Goal: Transaction & Acquisition: Purchase product/service

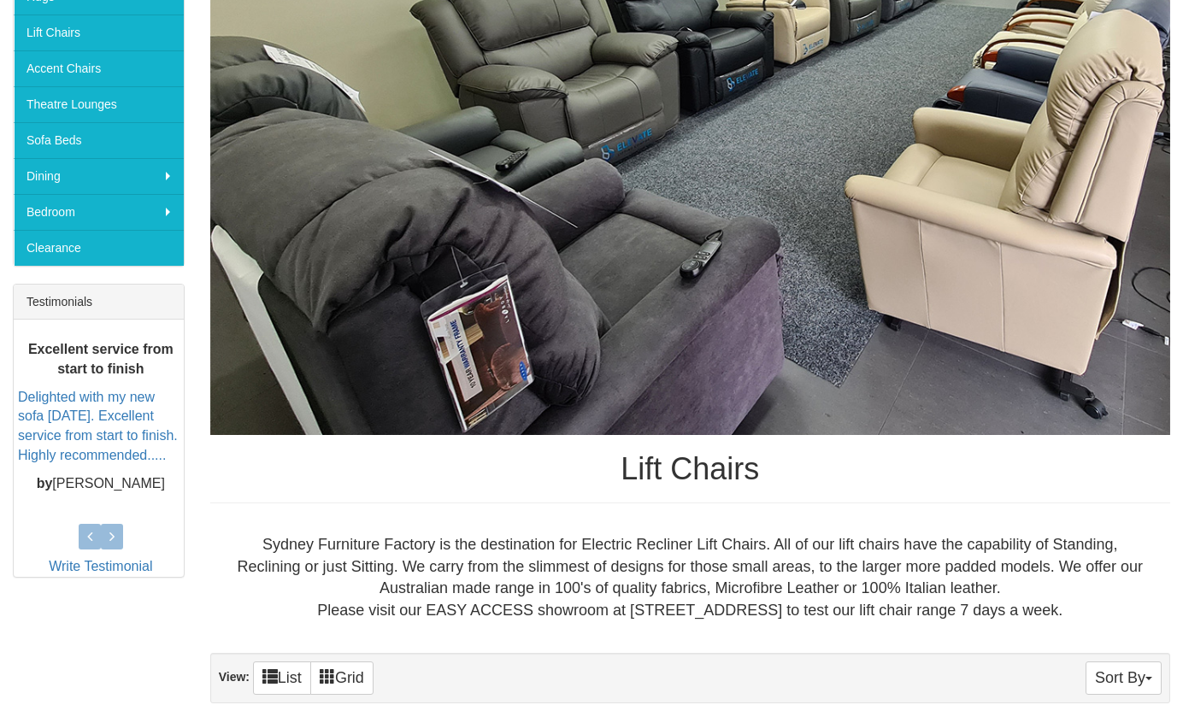
scroll to position [404, 0]
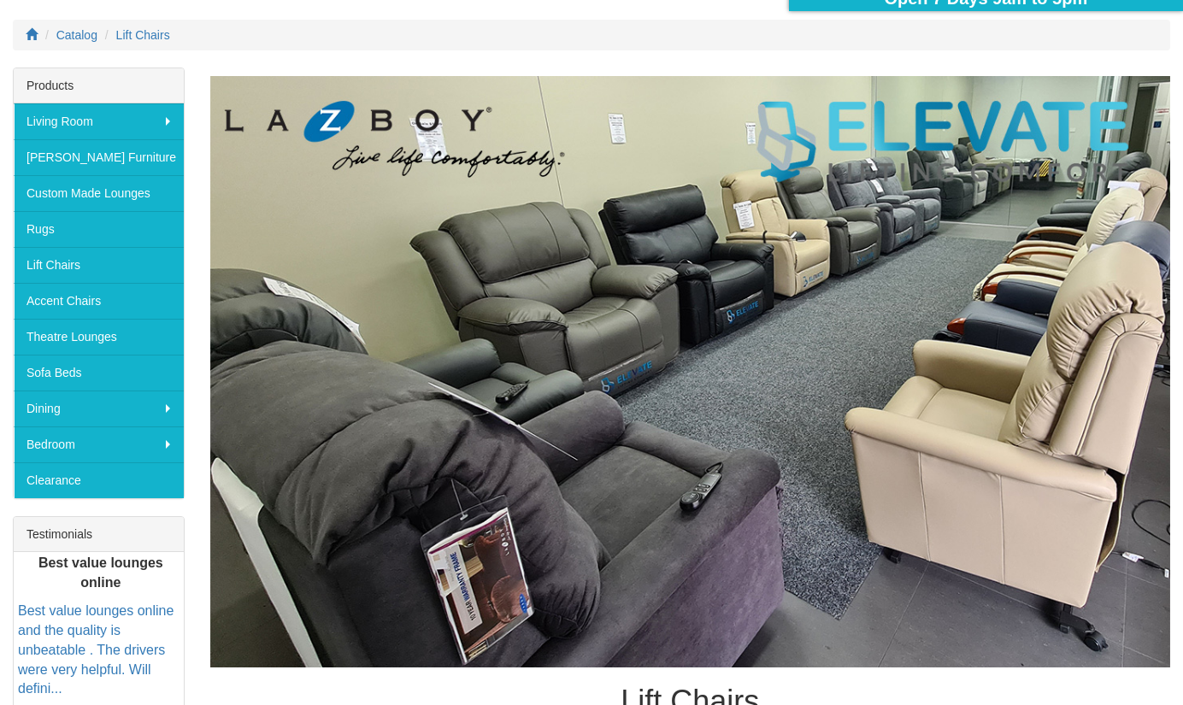
scroll to position [178, 0]
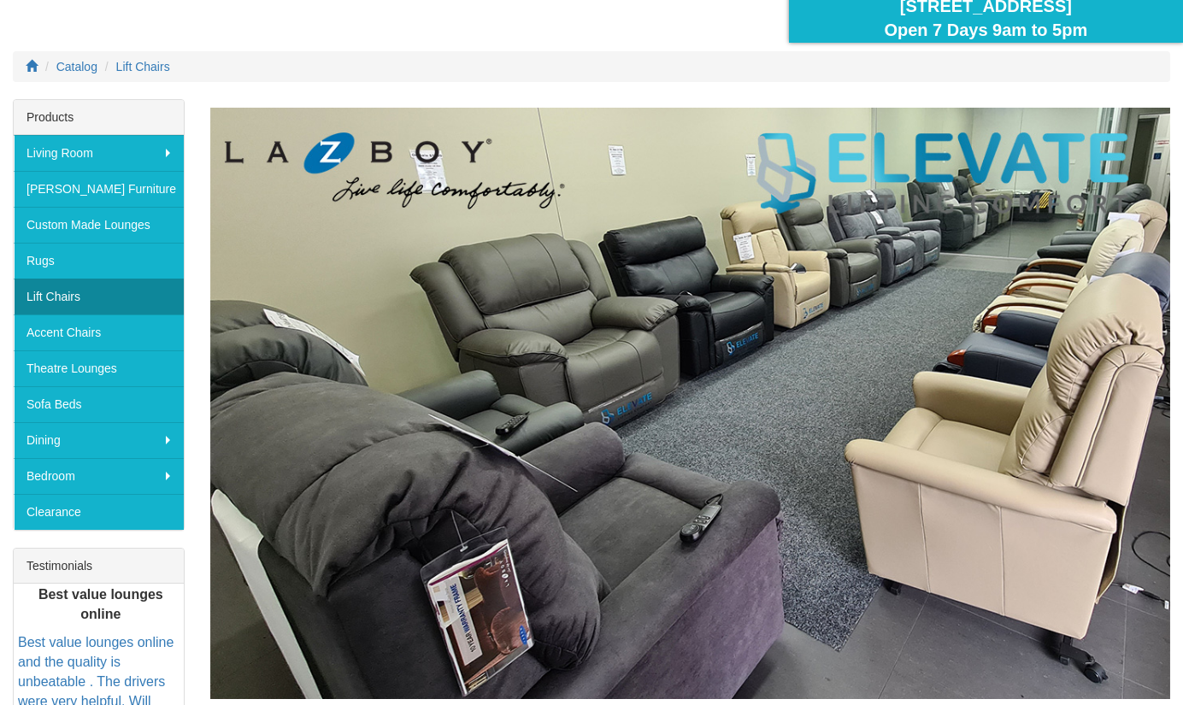
click at [62, 291] on link "Lift Chairs" at bounding box center [99, 297] width 170 height 36
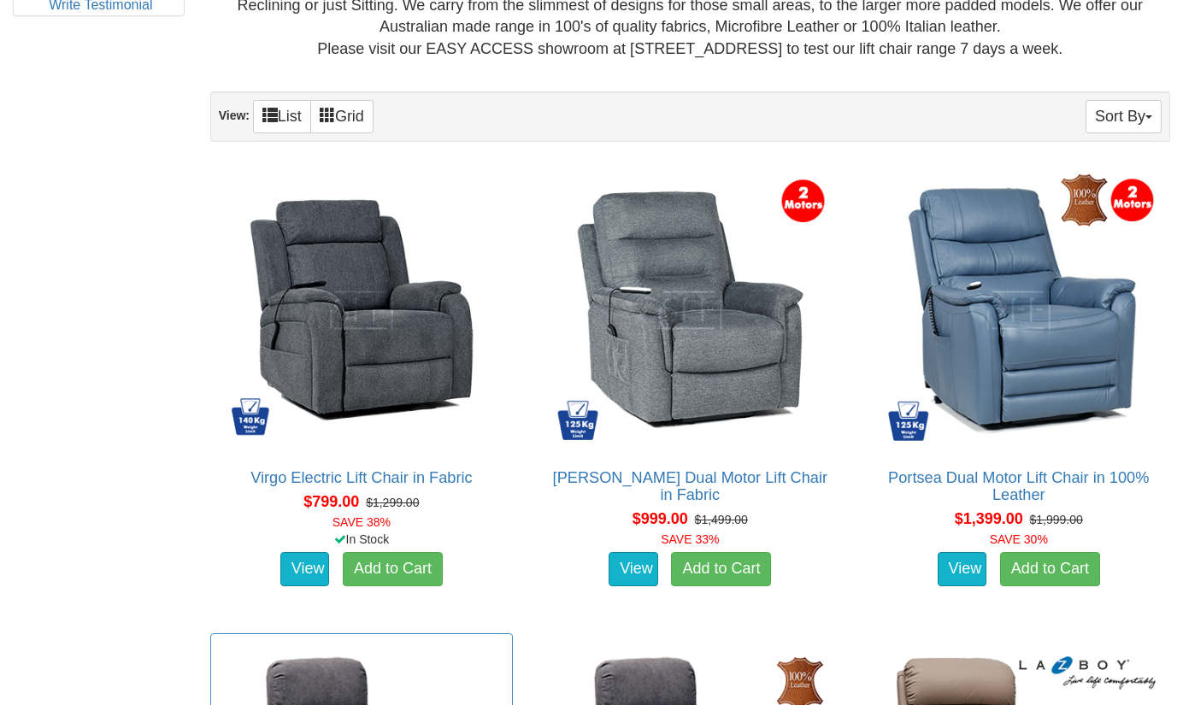
scroll to position [976, 0]
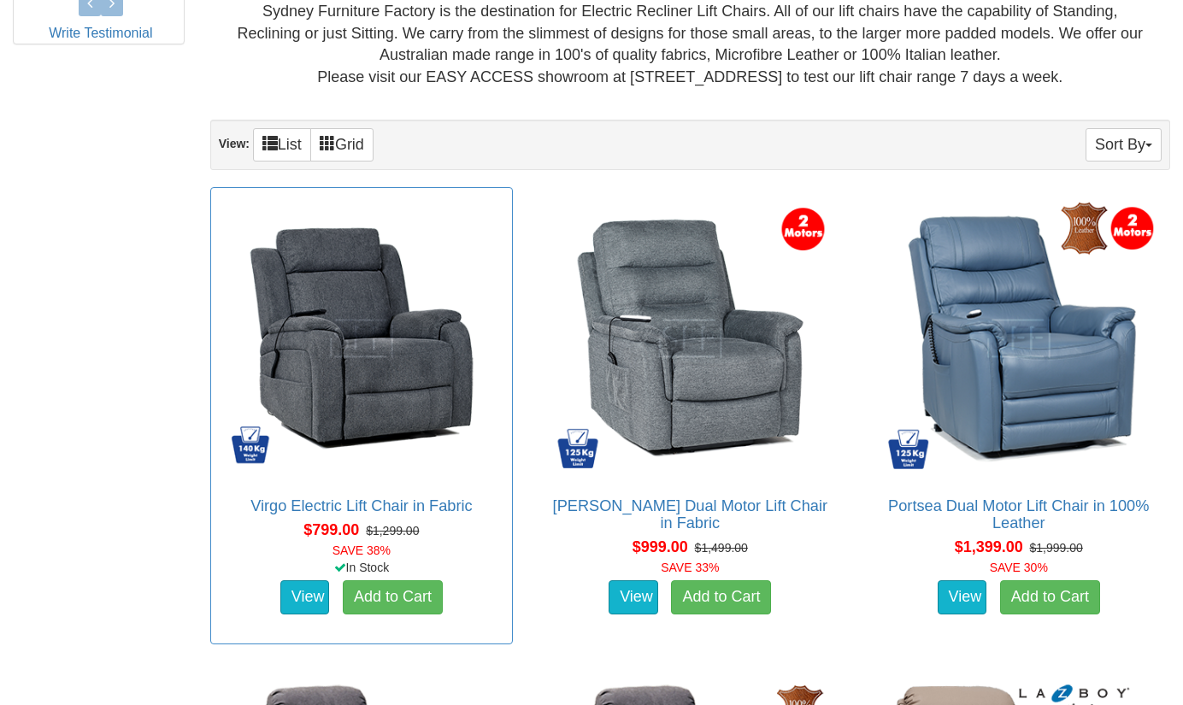
click at [367, 381] on img at bounding box center [362, 339] width 284 height 284
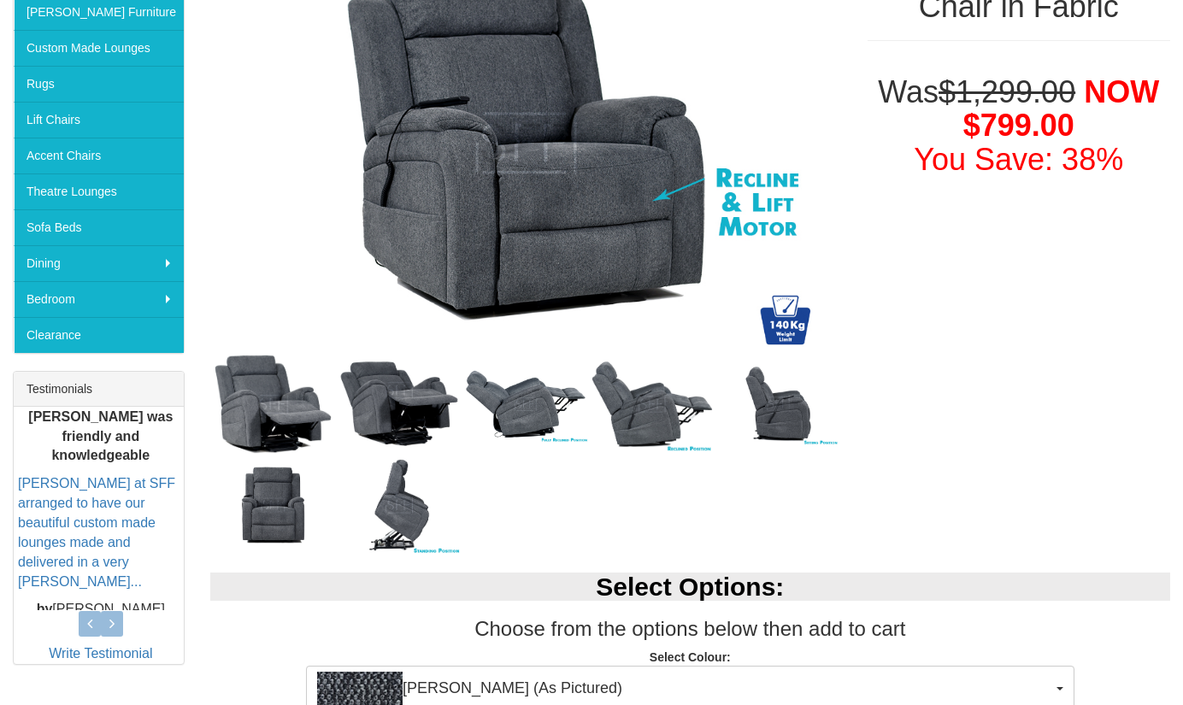
scroll to position [477, 0]
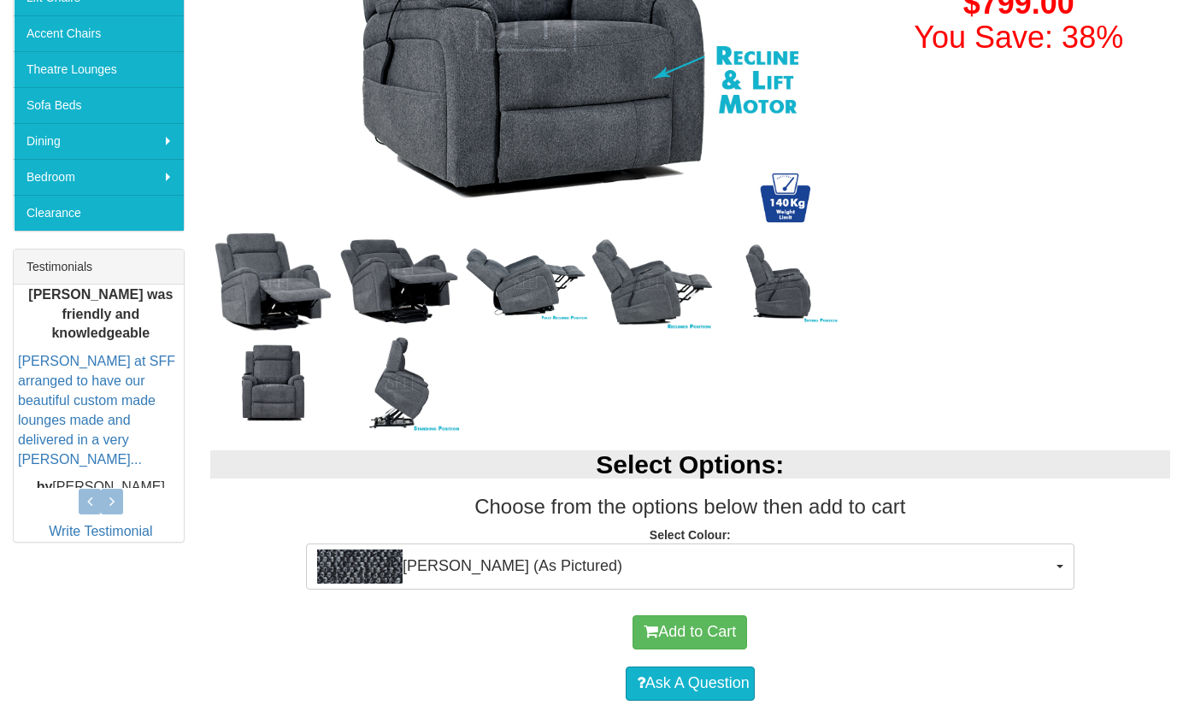
click at [407, 380] on img at bounding box center [399, 383] width 127 height 101
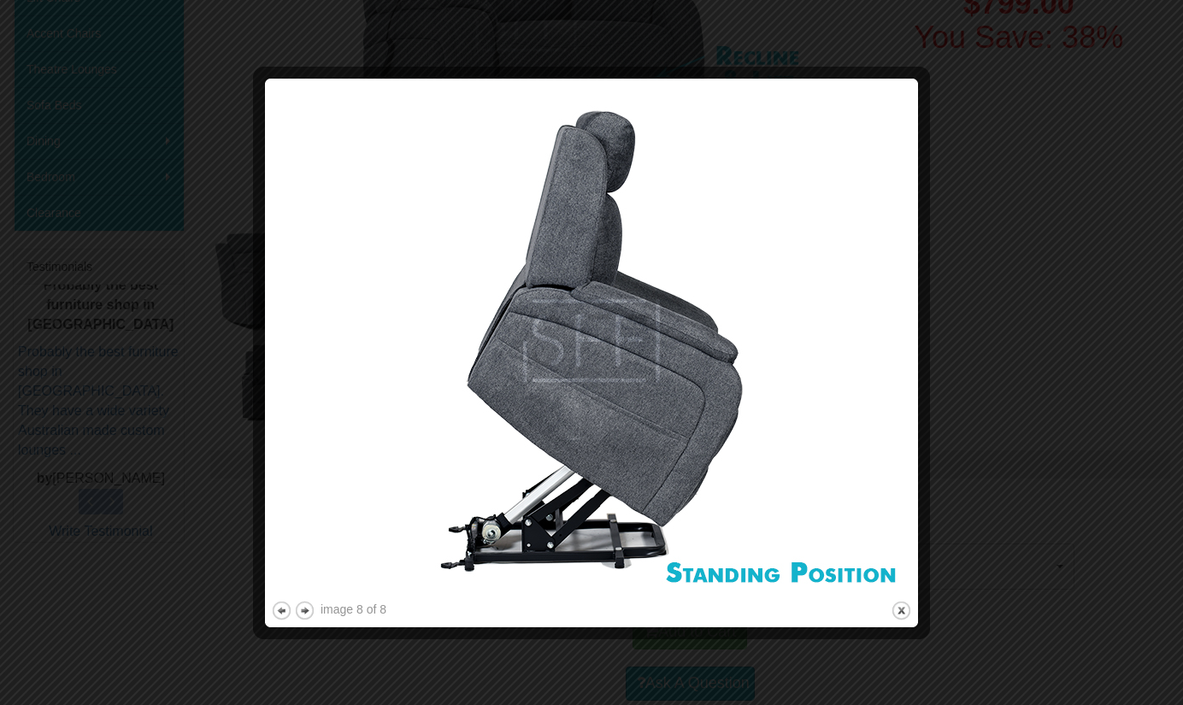
click at [990, 130] on div at bounding box center [591, 352] width 1183 height 705
